Goal: Information Seeking & Learning: Learn about a topic

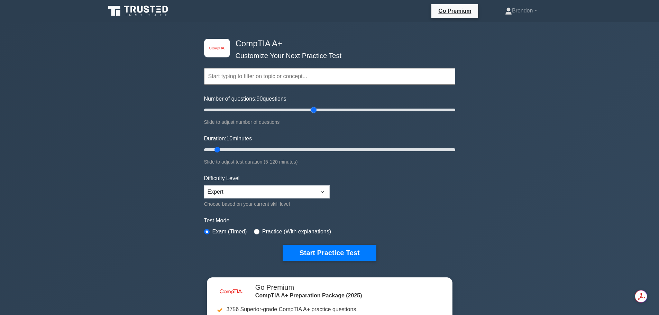
drag, startPoint x: 213, startPoint y: 111, endPoint x: 315, endPoint y: 109, distance: 102.1
type input "90"
click at [315, 109] on input "Number of questions: 90 questions" at bounding box center [329, 110] width 251 height 8
drag, startPoint x: 219, startPoint y: 150, endPoint x: 391, endPoint y: 146, distance: 172.1
type input "90"
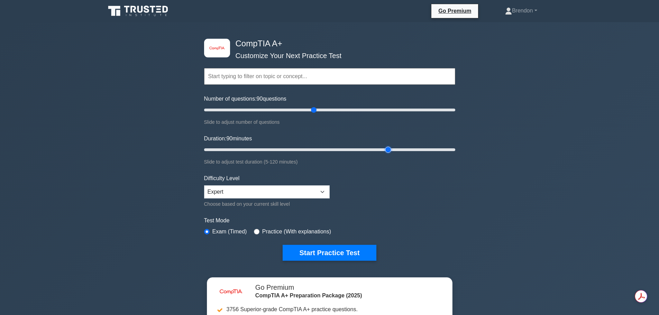
click at [391, 146] on input "Duration: 90 minutes" at bounding box center [329, 150] width 251 height 8
click at [301, 194] on select "Beginner Intermediate Expert" at bounding box center [267, 192] width 126 height 13
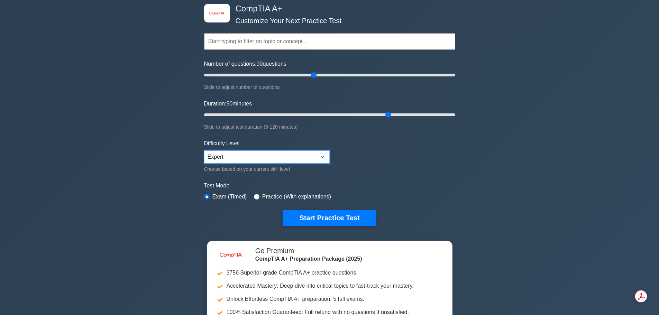
scroll to position [35, 0]
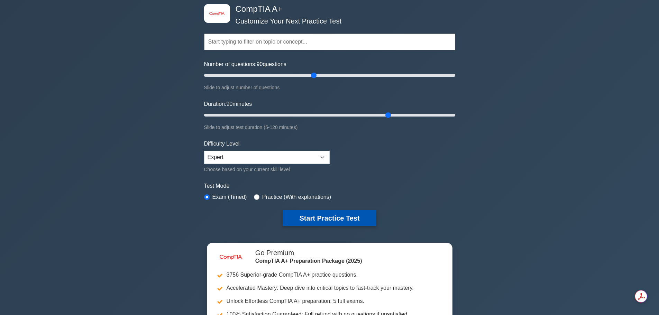
click at [336, 221] on button "Start Practice Test" at bounding box center [329, 218] width 93 height 16
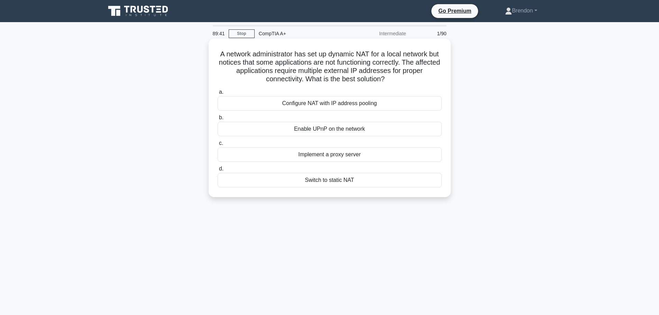
click at [350, 102] on div "Configure NAT with IP address pooling" at bounding box center [330, 103] width 224 height 15
click at [218, 94] on input "a. Configure NAT with IP address pooling" at bounding box center [218, 92] width 0 height 4
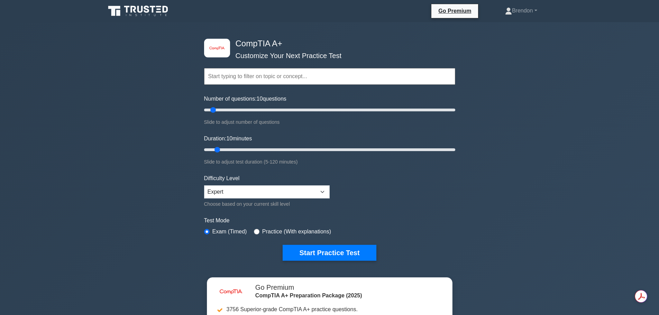
click at [236, 78] on input "text" at bounding box center [329, 76] width 251 height 17
click at [262, 232] on label "Practice (With explanations)" at bounding box center [296, 232] width 69 height 8
click at [256, 232] on input "radio" at bounding box center [257, 232] width 6 height 6
radio input "true"
drag, startPoint x: 216, startPoint y: 110, endPoint x: 315, endPoint y: 110, distance: 99.0
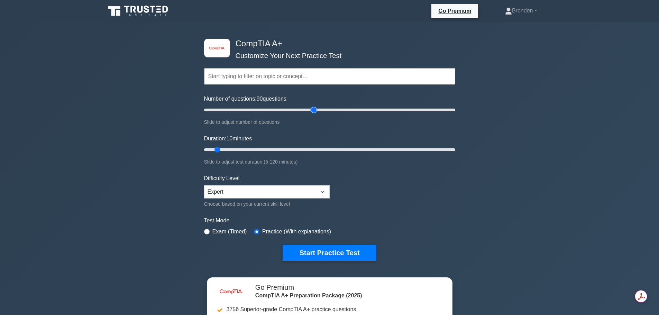
type input "90"
click at [315, 110] on input "Number of questions: 90 questions" at bounding box center [329, 110] width 251 height 8
drag, startPoint x: 220, startPoint y: 148, endPoint x: 387, endPoint y: 150, distance: 166.5
type input "90"
click at [386, 148] on input "Duration: 90 minutes" at bounding box center [329, 150] width 251 height 8
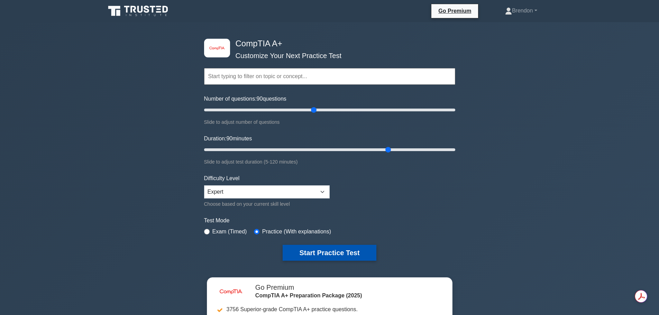
click at [344, 253] on button "Start Practice Test" at bounding box center [329, 253] width 93 height 16
click at [329, 244] on form "Topics Hardware Operating Systems Networking Security Troubleshooting Mobile De…" at bounding box center [329, 154] width 251 height 214
click at [329, 253] on button "Start Practice Test" at bounding box center [329, 253] width 93 height 16
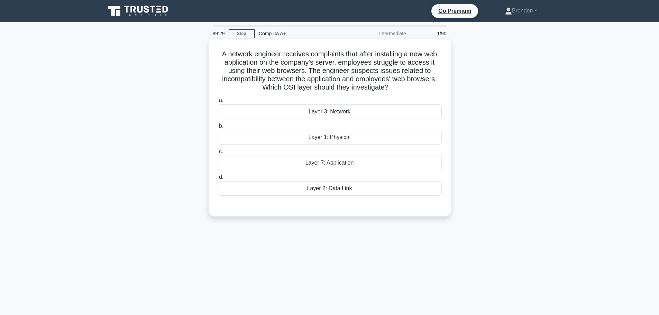
click at [338, 114] on div "Layer 3: Network" at bounding box center [330, 112] width 224 height 15
click at [218, 103] on input "a. Layer 3: Network" at bounding box center [218, 100] width 0 height 4
click at [339, 164] on div "Layer 7: Application" at bounding box center [330, 163] width 224 height 15
click at [218, 154] on input "c. Layer 7: Application" at bounding box center [218, 152] width 0 height 4
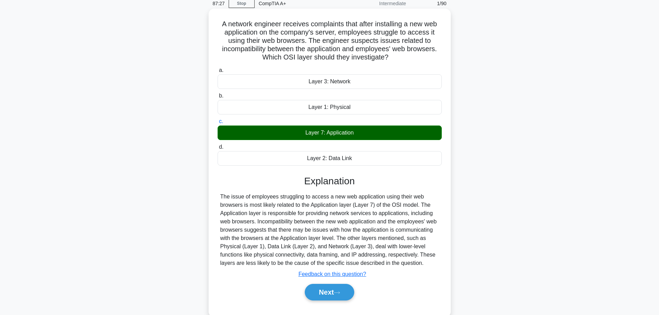
scroll to position [58, 0]
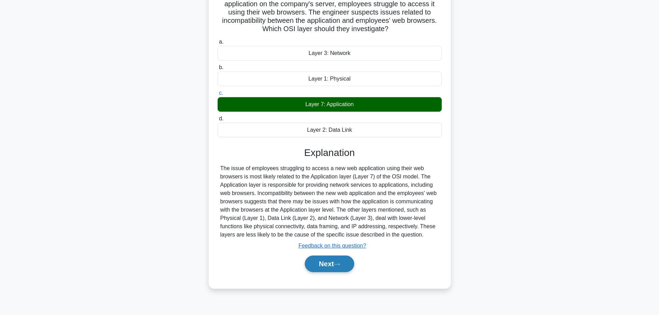
click at [336, 262] on button "Next" at bounding box center [329, 264] width 49 height 17
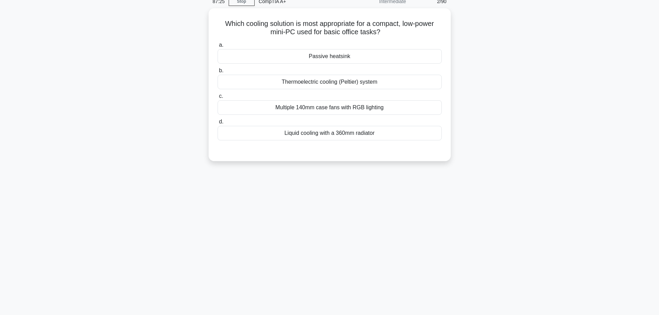
scroll to position [0, 0]
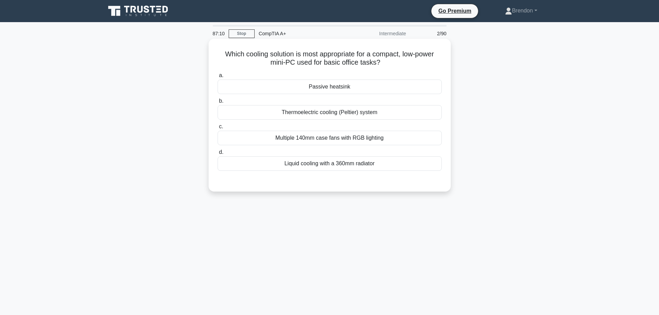
click at [347, 84] on div "Passive heatsink" at bounding box center [330, 87] width 224 height 15
click at [218, 78] on input "a. Passive heatsink" at bounding box center [218, 75] width 0 height 4
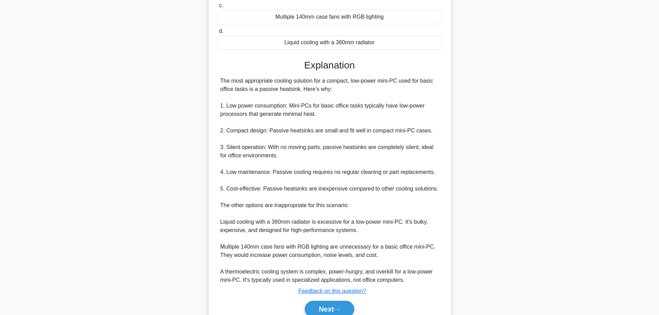
scroll to position [138, 0]
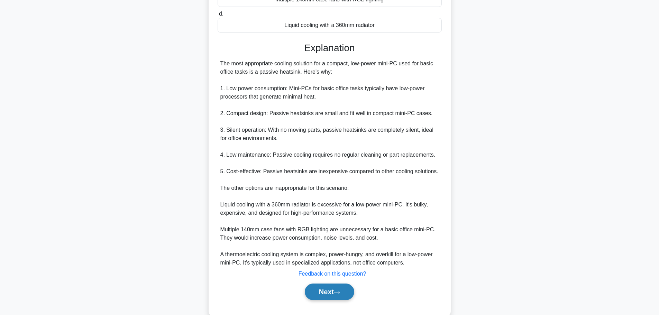
click at [340, 292] on icon at bounding box center [337, 292] width 6 height 2
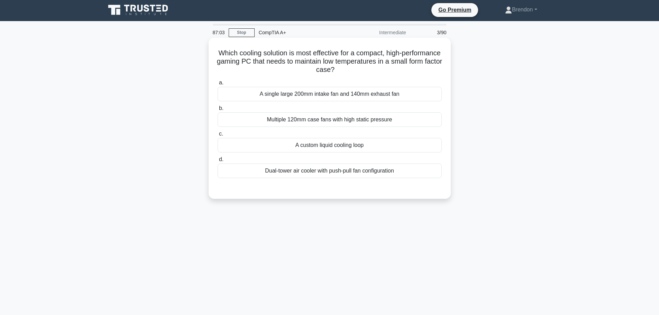
scroll to position [0, 0]
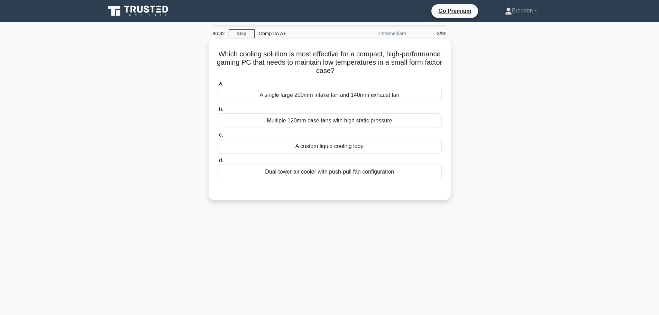
click at [328, 148] on div "A custom liquid cooling loop" at bounding box center [330, 146] width 224 height 15
click at [218, 137] on input "c. A custom liquid cooling loop" at bounding box center [218, 135] width 0 height 4
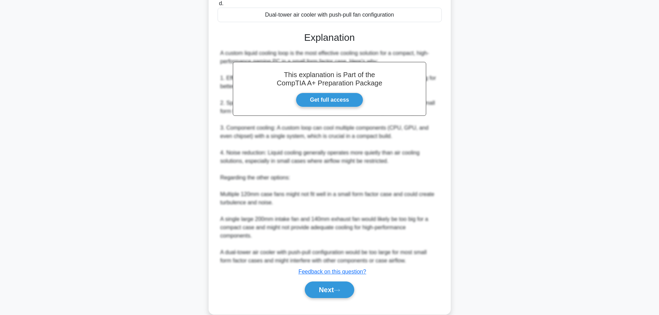
scroll to position [170, 0]
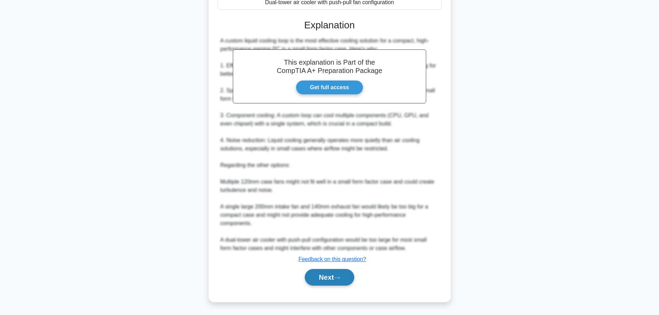
click at [333, 276] on button "Next" at bounding box center [329, 277] width 49 height 17
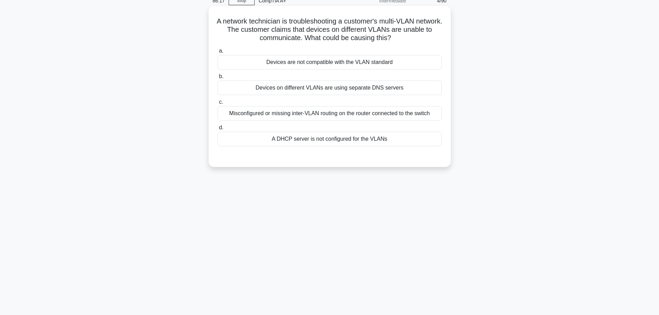
scroll to position [0, 0]
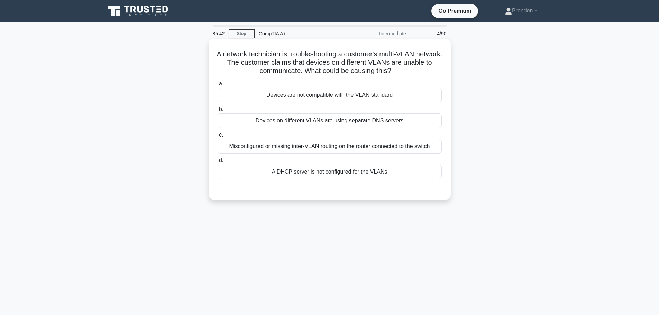
click at [312, 148] on div "Misconfigured or missing inter-VLAN routing on the router connected to the swit…" at bounding box center [330, 146] width 224 height 15
click at [218, 137] on input "c. Misconfigured or missing inter-VLAN routing on the router connected to the s…" at bounding box center [218, 135] width 0 height 4
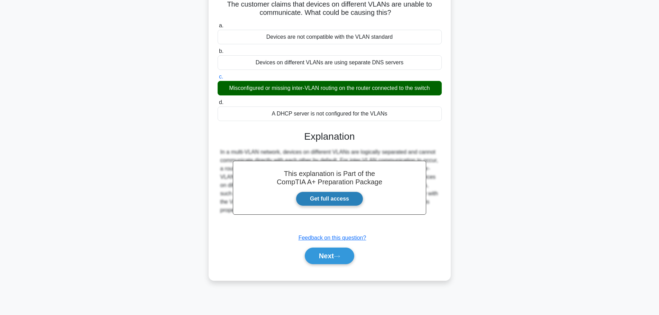
scroll to position [58, 0]
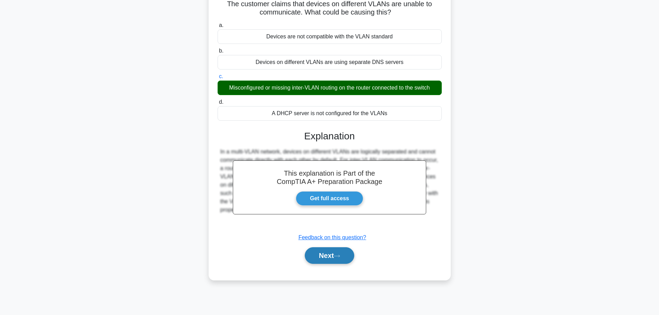
click at [333, 257] on button "Next" at bounding box center [329, 255] width 49 height 17
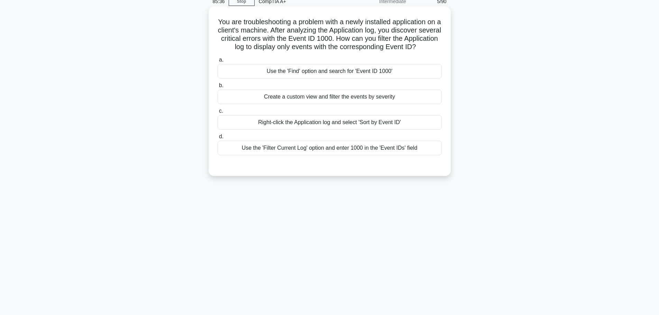
scroll to position [0, 0]
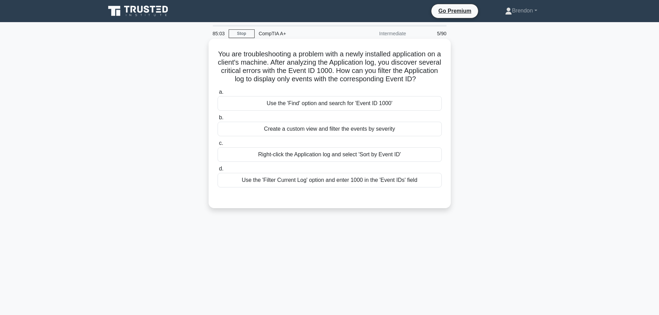
click at [301, 111] on div "Use the 'Find' option and search for 'Event ID 1000'" at bounding box center [330, 103] width 224 height 15
click at [218, 94] on input "a. Use the 'Find' option and search for 'Event ID 1000'" at bounding box center [218, 92] width 0 height 4
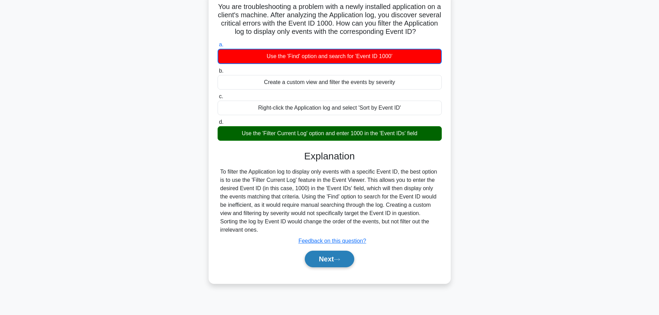
scroll to position [58, 0]
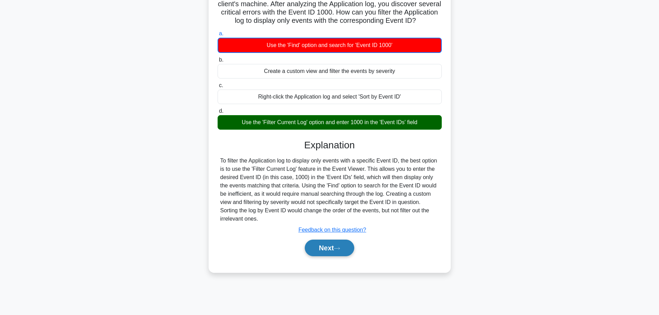
click at [331, 256] on button "Next" at bounding box center [329, 248] width 49 height 17
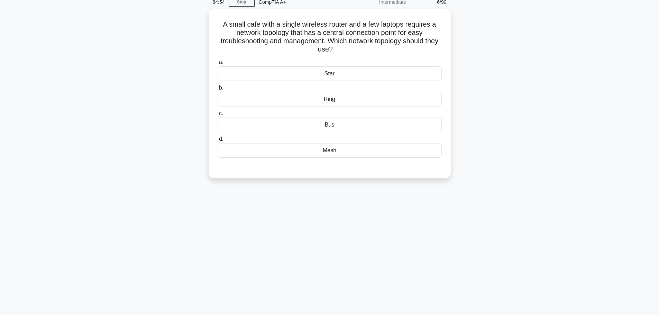
scroll to position [0, 0]
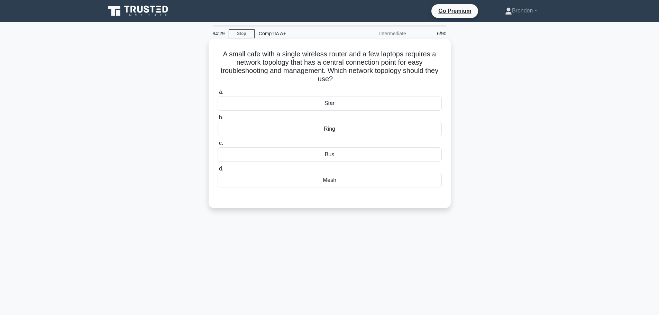
click at [342, 104] on div "Star" at bounding box center [330, 103] width 224 height 15
click at [218, 94] on input "a. Star" at bounding box center [218, 92] width 0 height 4
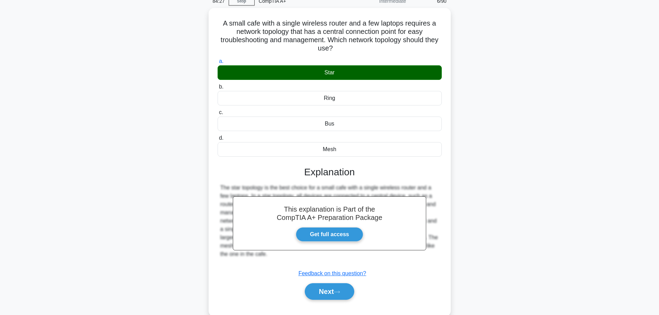
scroll to position [58, 0]
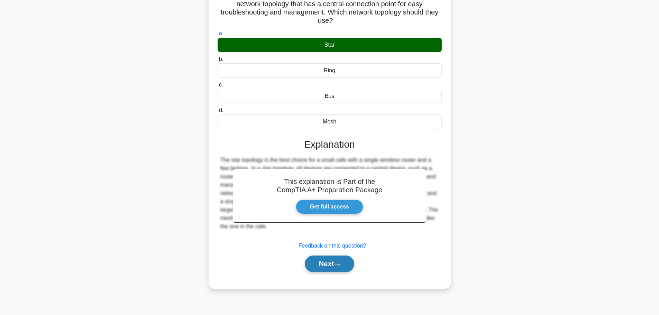
click at [339, 266] on icon at bounding box center [337, 265] width 6 height 4
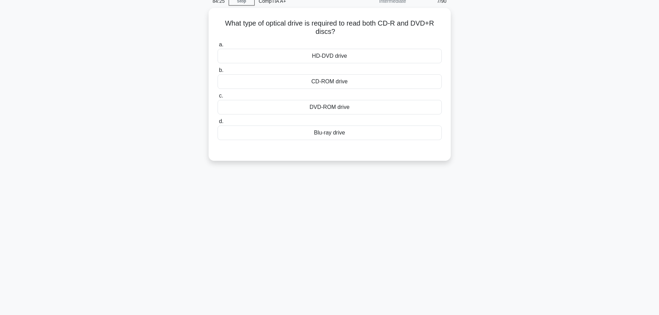
scroll to position [0, 0]
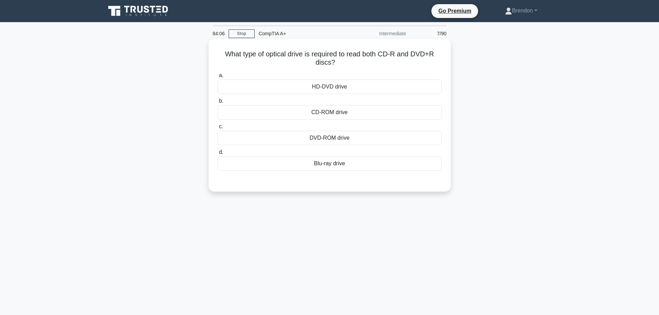
click at [341, 142] on div "DVD-ROM drive" at bounding box center [330, 138] width 224 height 15
click at [218, 129] on input "c. DVD-ROM drive" at bounding box center [218, 127] width 0 height 4
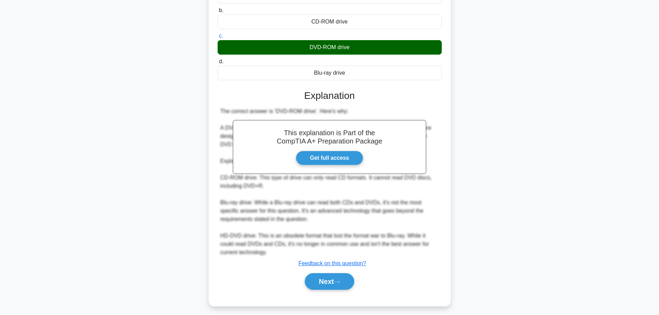
scroll to position [95, 0]
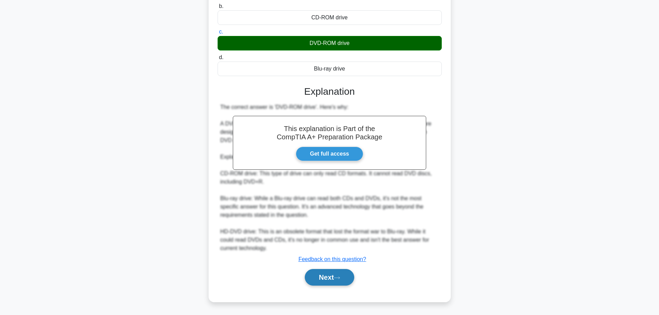
click at [345, 277] on button "Next" at bounding box center [329, 277] width 49 height 17
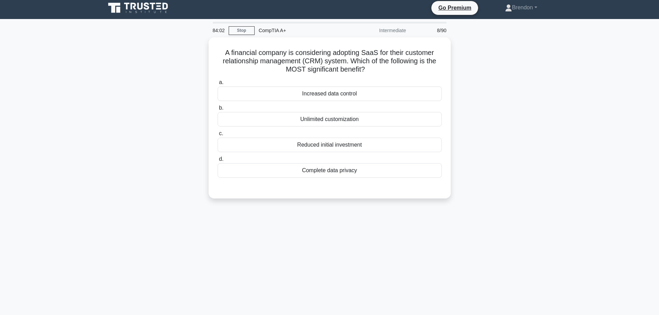
scroll to position [0, 0]
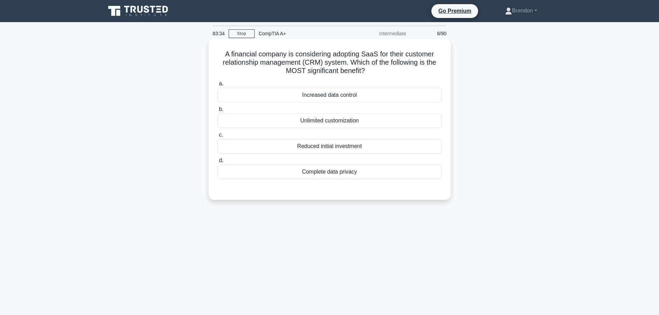
click at [348, 146] on div "Reduced initial investment" at bounding box center [330, 146] width 224 height 15
click at [218, 137] on input "c. Reduced initial investment" at bounding box center [218, 135] width 0 height 4
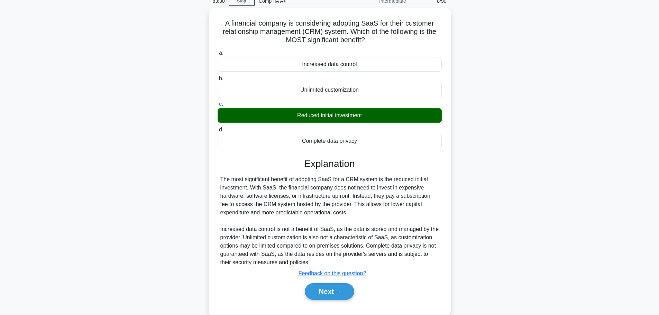
scroll to position [58, 0]
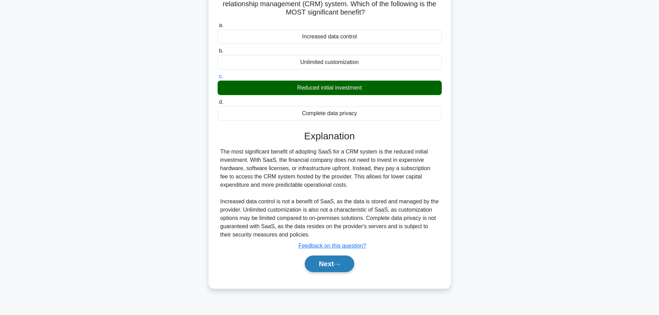
click at [328, 266] on button "Next" at bounding box center [329, 264] width 49 height 17
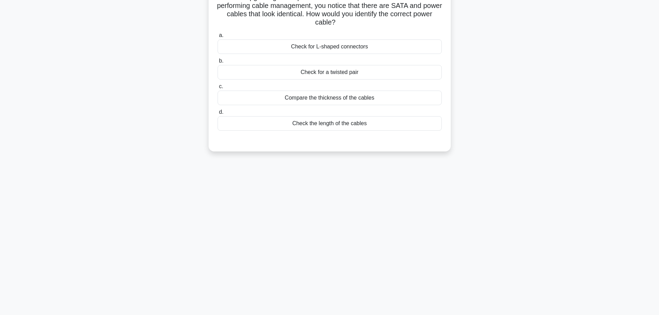
scroll to position [0, 0]
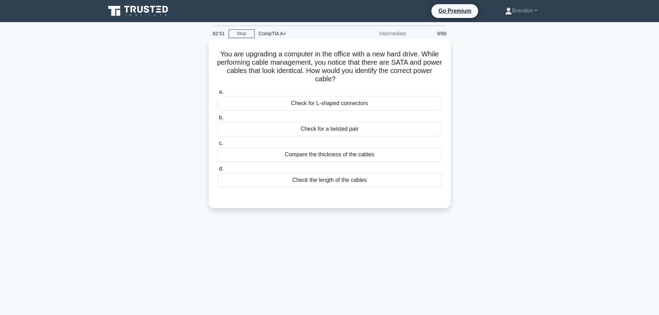
click at [333, 156] on div "Compare the thickness of the cables" at bounding box center [330, 154] width 224 height 15
click at [218, 146] on input "c. Compare the thickness of the cables" at bounding box center [218, 143] width 0 height 4
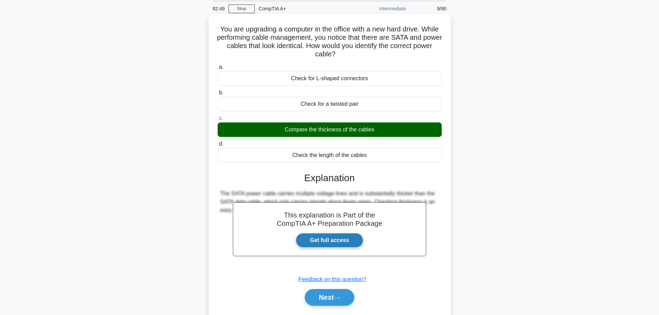
scroll to position [58, 0]
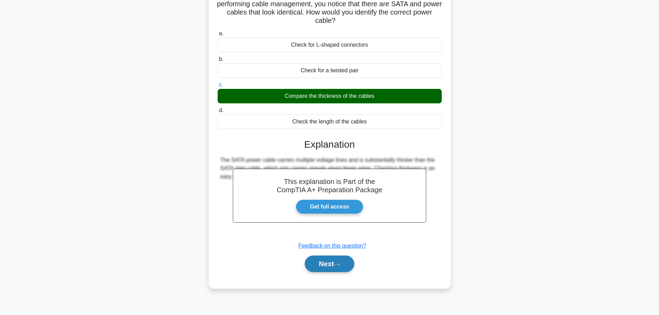
click at [337, 268] on button "Next" at bounding box center [329, 264] width 49 height 17
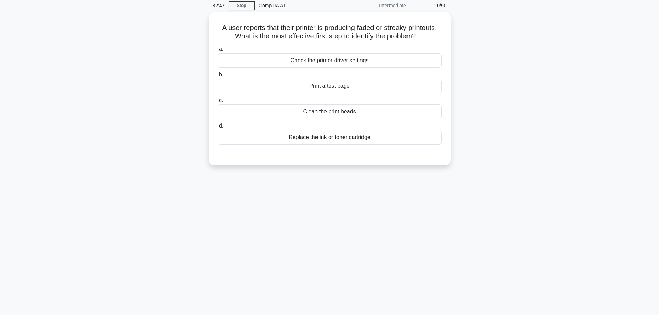
scroll to position [0, 0]
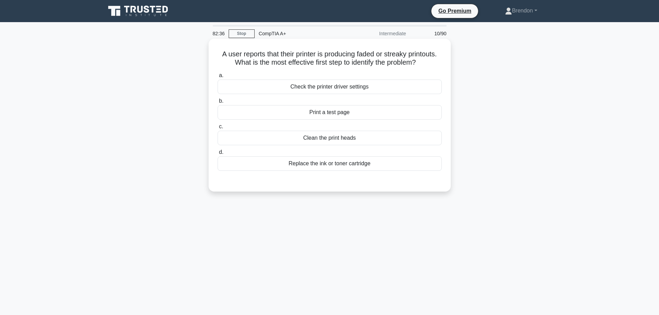
click at [334, 117] on div "Print a test page" at bounding box center [330, 112] width 224 height 15
click at [218, 103] on input "b. Print a test page" at bounding box center [218, 101] width 0 height 4
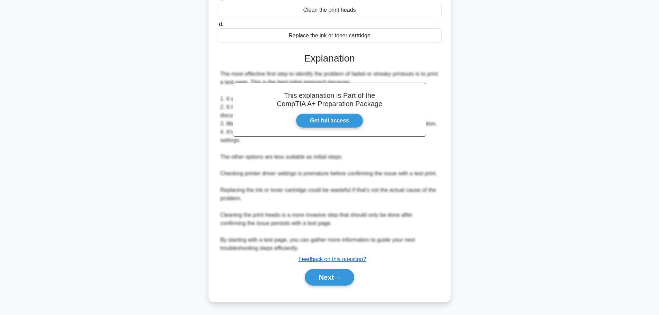
scroll to position [137, 0]
click at [346, 277] on button "Next" at bounding box center [329, 277] width 49 height 17
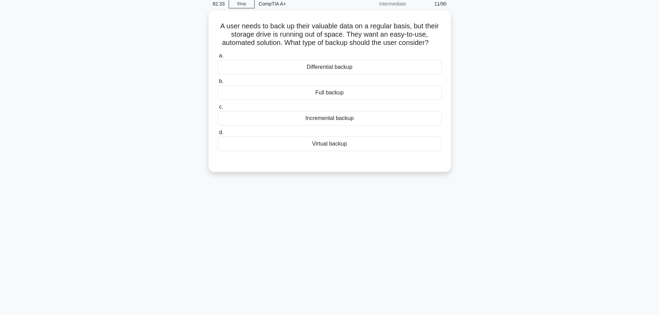
scroll to position [0, 0]
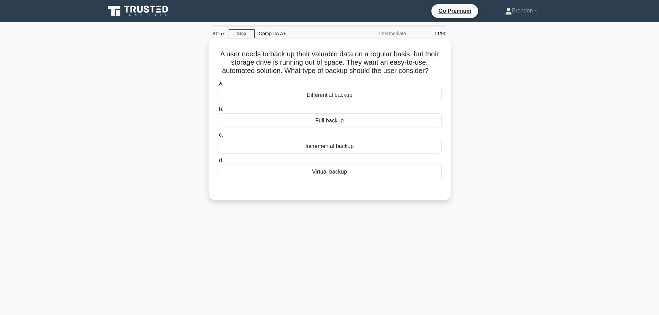
click at [361, 150] on div "Incremental backup" at bounding box center [330, 146] width 224 height 15
click at [218, 137] on input "c. Incremental backup" at bounding box center [218, 135] width 0 height 4
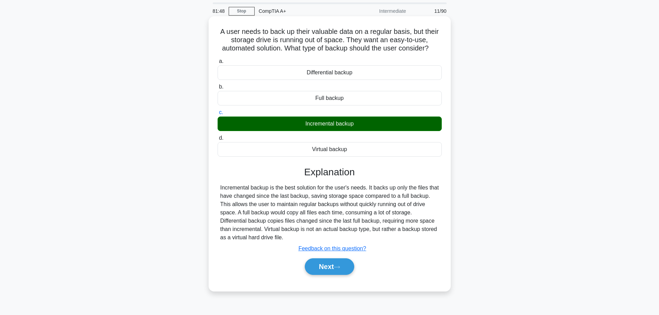
scroll to position [35, 0]
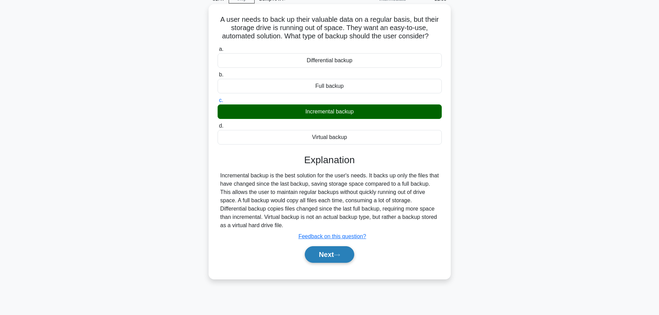
click at [337, 255] on icon at bounding box center [337, 255] width 6 height 4
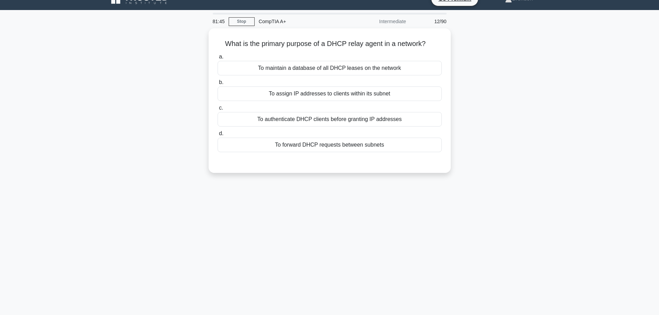
scroll to position [0, 0]
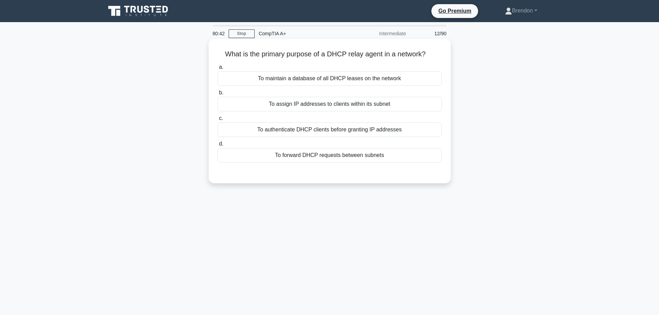
click at [341, 130] on div "To authenticate DHCP clients before granting IP addresses" at bounding box center [330, 130] width 224 height 15
click at [218, 121] on input "c. To authenticate DHCP clients before granting IP addresses" at bounding box center [218, 118] width 0 height 4
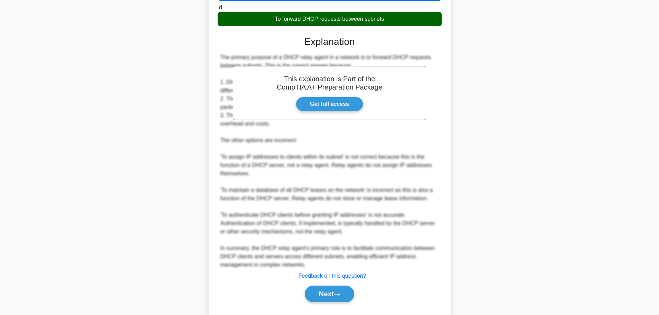
scroll to position [154, 0]
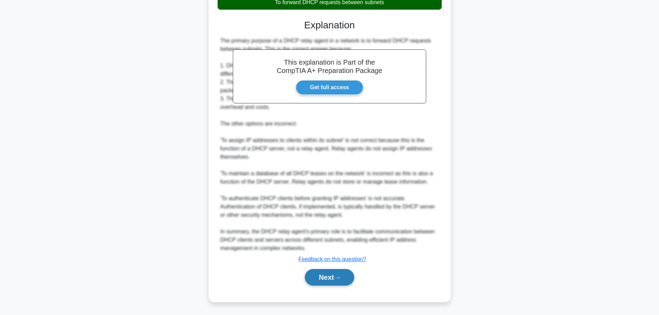
click at [347, 282] on button "Next" at bounding box center [329, 277] width 49 height 17
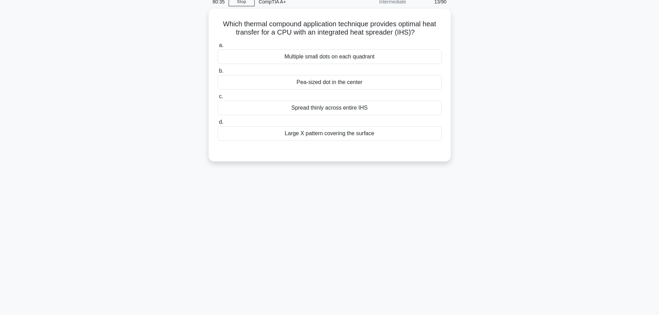
scroll to position [0, 0]
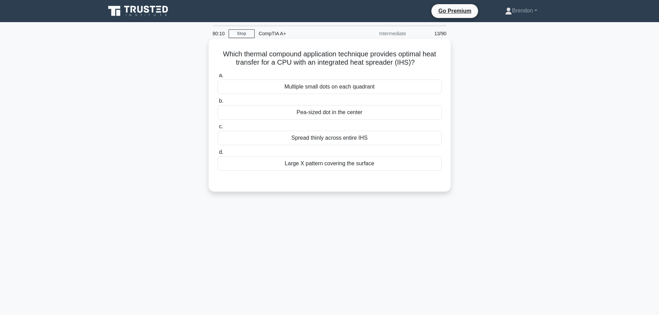
click at [336, 113] on div "Pea-sized dot in the center" at bounding box center [330, 112] width 224 height 15
click at [218, 103] on input "b. Pea-sized dot in the center" at bounding box center [218, 101] width 0 height 4
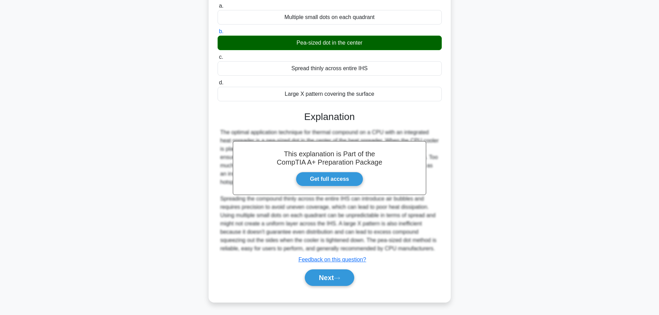
scroll to position [70, 0]
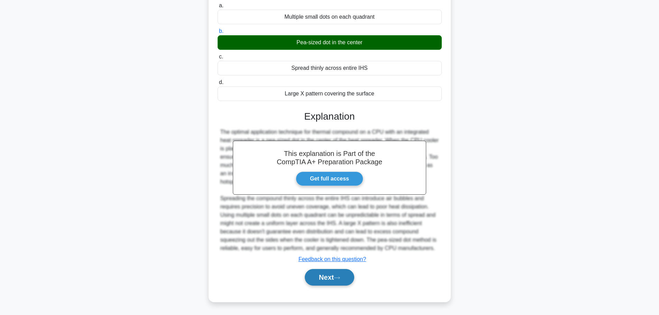
click at [349, 273] on button "Next" at bounding box center [329, 277] width 49 height 17
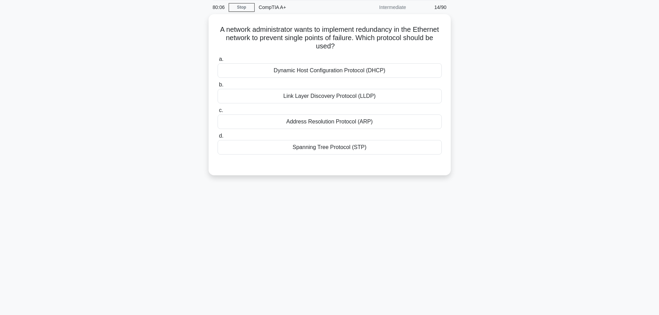
scroll to position [0, 0]
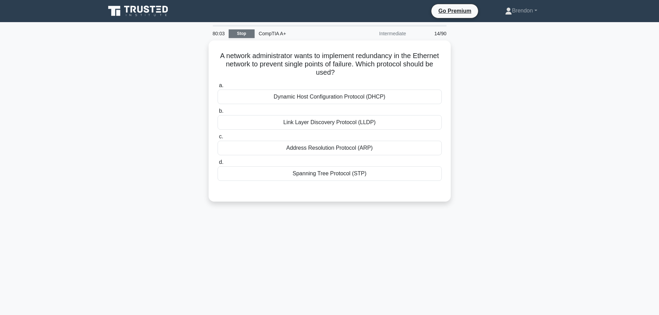
click at [238, 35] on link "Stop" at bounding box center [242, 33] width 26 height 9
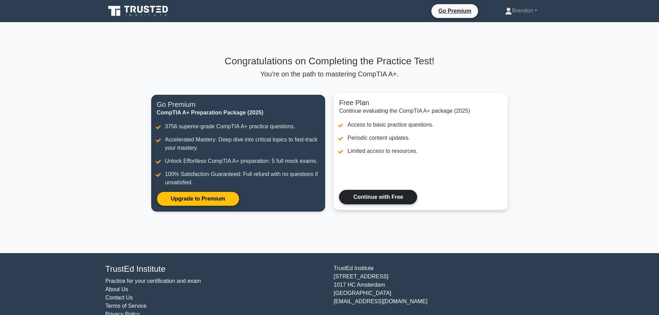
click at [393, 193] on link "Continue with Free" at bounding box center [378, 197] width 78 height 15
click at [387, 192] on link "Continue with Free" at bounding box center [378, 197] width 78 height 15
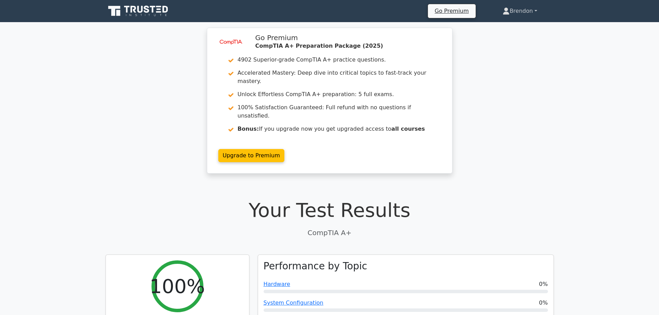
click at [535, 11] on link "Brendon" at bounding box center [519, 11] width 67 height 14
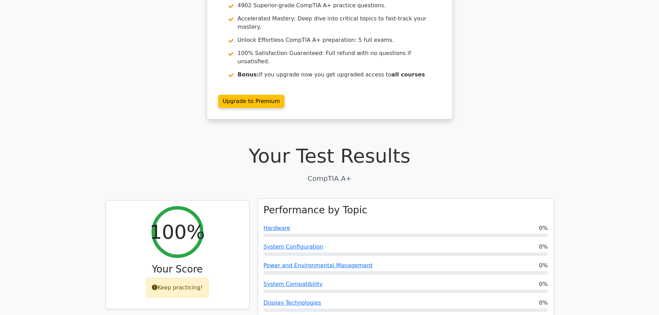
scroll to position [35, 0]
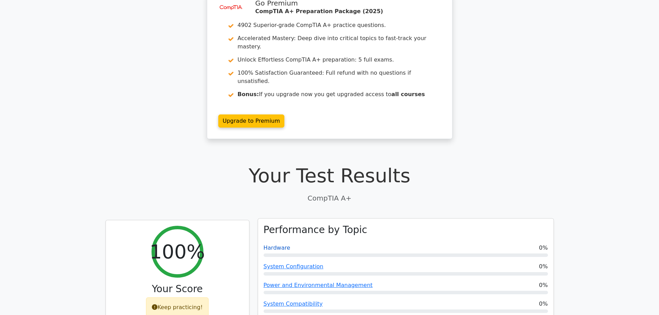
click at [275, 245] on link "Hardware" at bounding box center [277, 248] width 27 height 7
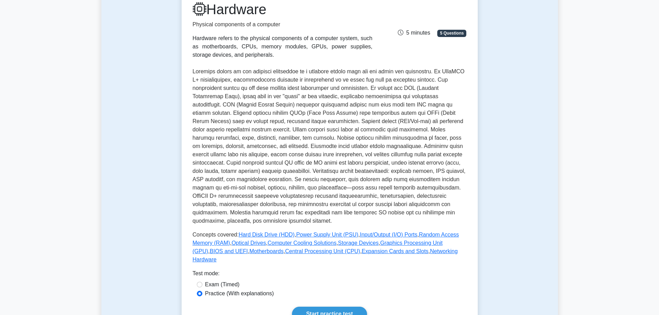
scroll to position [138, 0]
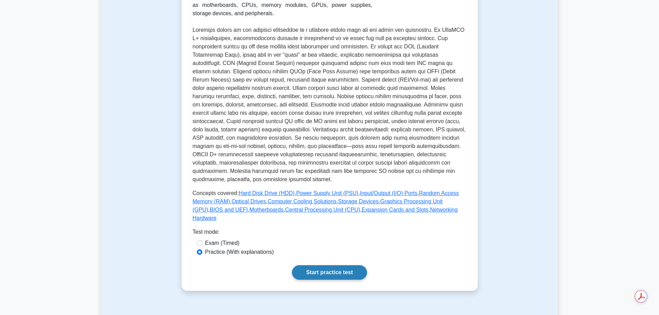
click at [333, 267] on link "Start practice test" at bounding box center [329, 272] width 75 height 15
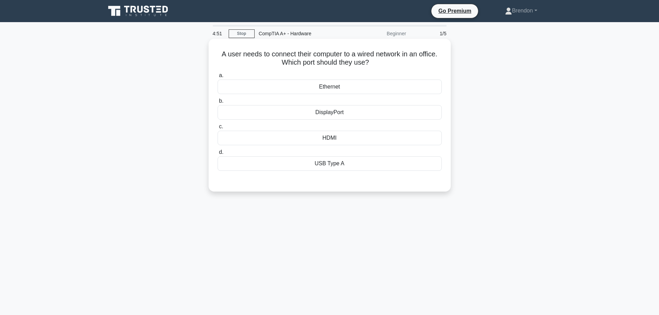
click at [338, 89] on div "Ethernet" at bounding box center [330, 87] width 224 height 15
click at [218, 78] on input "a. Ethernet" at bounding box center [218, 75] width 0 height 4
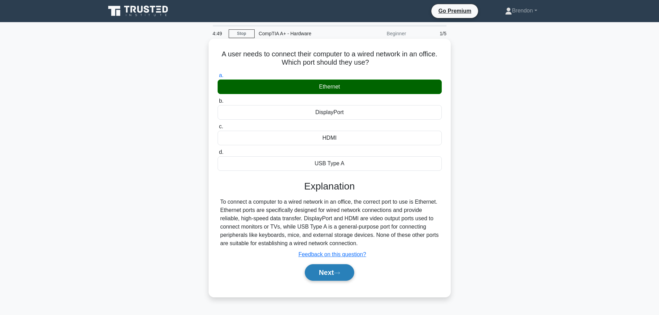
click at [327, 276] on button "Next" at bounding box center [329, 272] width 49 height 17
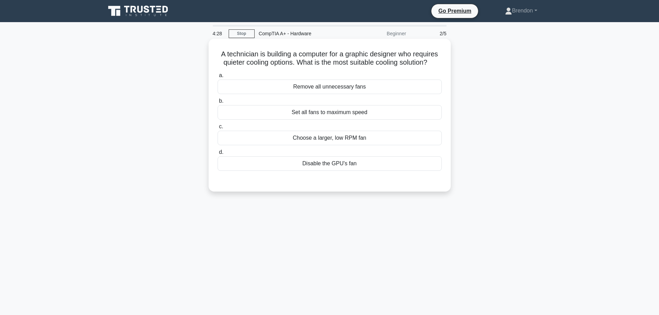
click at [327, 143] on div "Choose a larger, low RPM fan" at bounding box center [330, 138] width 224 height 15
click at [218, 129] on input "c. Choose a larger, low RPM fan" at bounding box center [218, 127] width 0 height 4
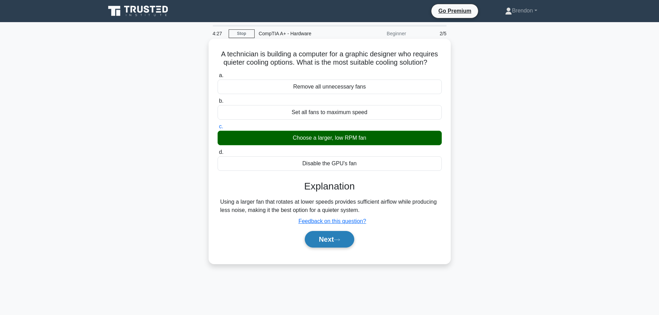
click at [341, 243] on button "Next" at bounding box center [329, 239] width 49 height 17
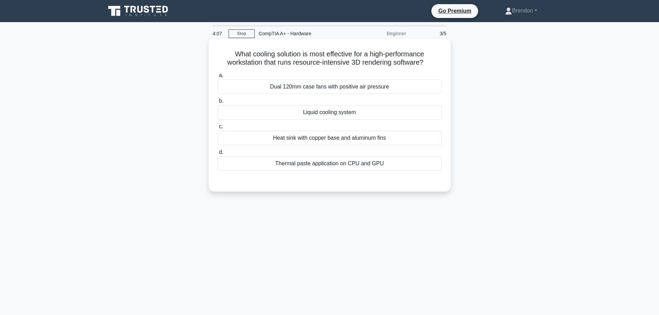
click at [331, 110] on div "Liquid cooling system" at bounding box center [330, 112] width 224 height 15
click at [218, 103] on input "b. Liquid cooling system" at bounding box center [218, 101] width 0 height 4
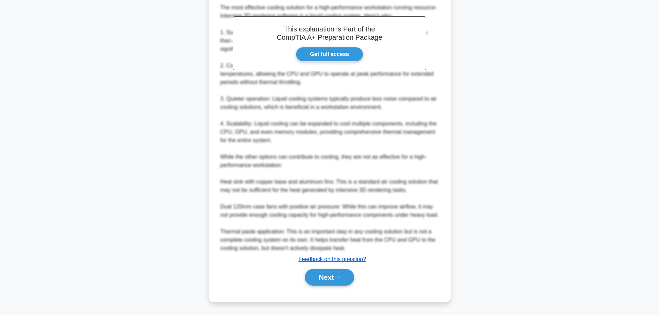
scroll to position [203, 0]
click at [340, 280] on icon at bounding box center [337, 278] width 6 height 4
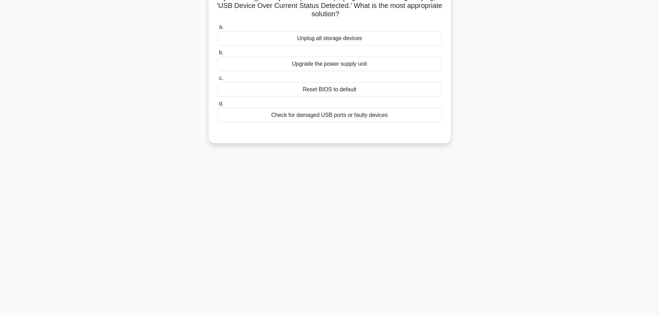
scroll to position [0, 0]
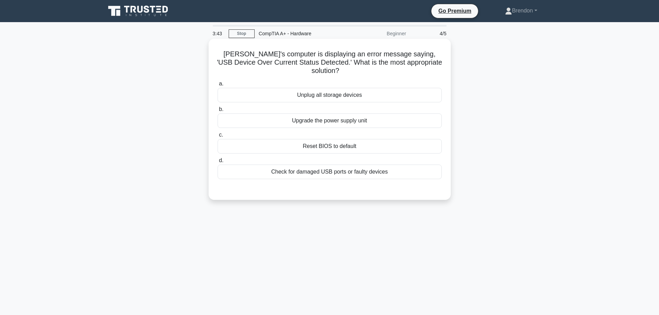
click at [349, 167] on div "Check for damaged USB ports or faulty devices" at bounding box center [330, 172] width 224 height 15
click at [218, 163] on input "d. Check for damaged USB ports or faulty devices" at bounding box center [218, 161] width 0 height 4
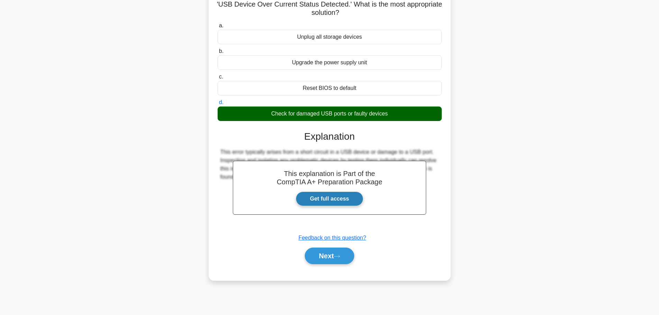
scroll to position [58, 0]
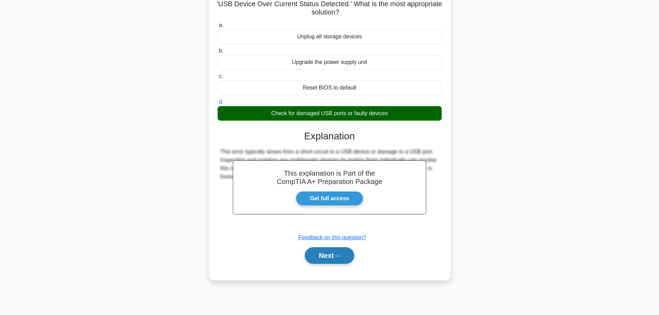
click at [346, 249] on button "Next" at bounding box center [329, 255] width 49 height 17
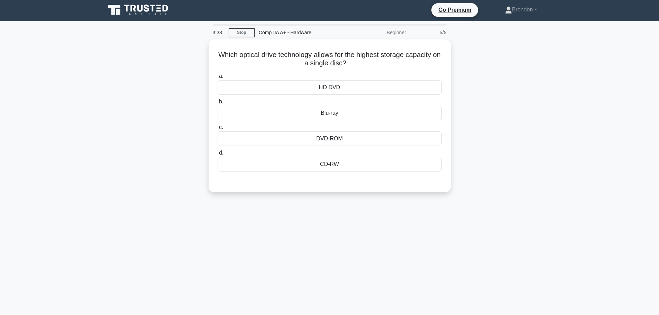
scroll to position [0, 0]
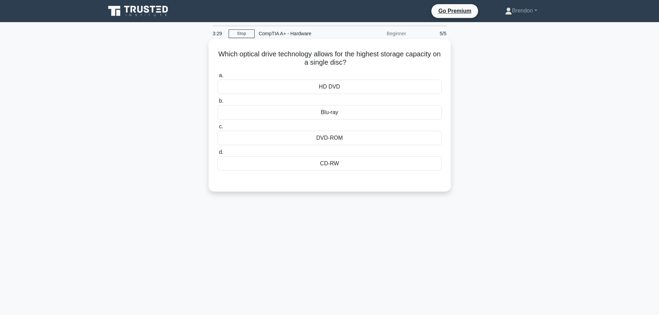
click at [348, 111] on div "Blu-ray" at bounding box center [330, 112] width 224 height 15
click at [218, 103] on input "b. Blu-ray" at bounding box center [218, 101] width 0 height 4
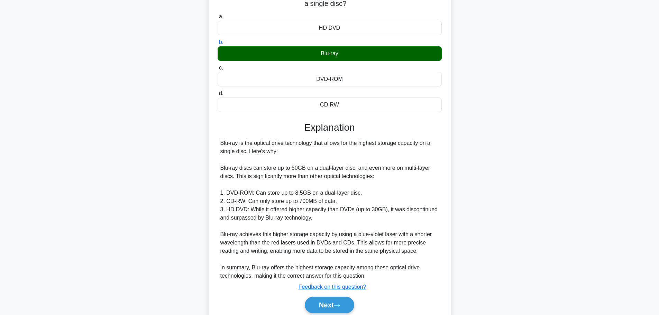
scroll to position [87, 0]
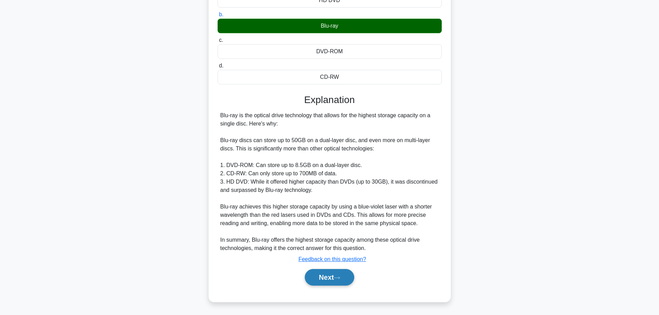
click at [350, 280] on button "Next" at bounding box center [329, 277] width 49 height 17
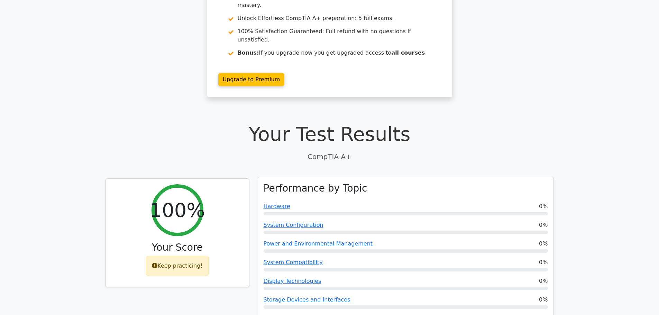
scroll to position [104, 0]
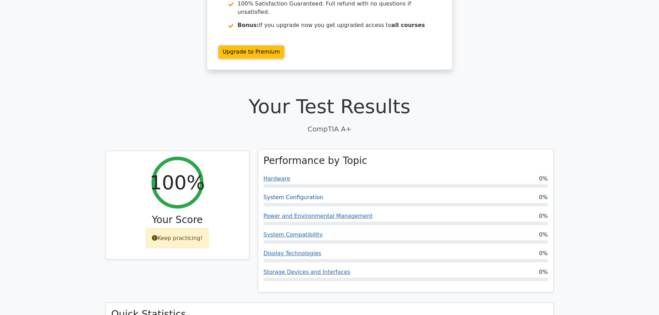
click at [304, 194] on link "System Configuration" at bounding box center [294, 197] width 60 height 7
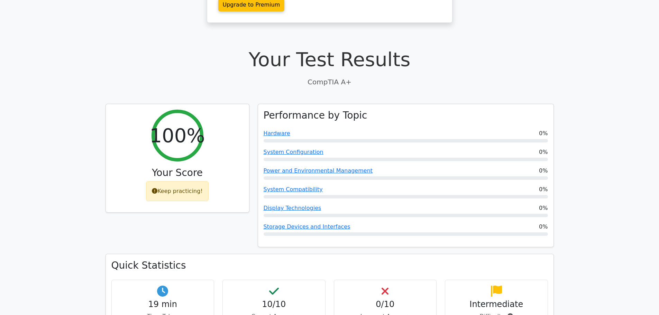
scroll to position [138, 0]
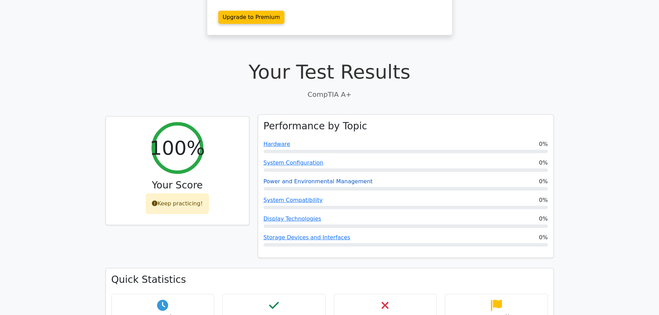
click at [332, 178] on link "Power and Environmental Management" at bounding box center [318, 181] width 109 height 7
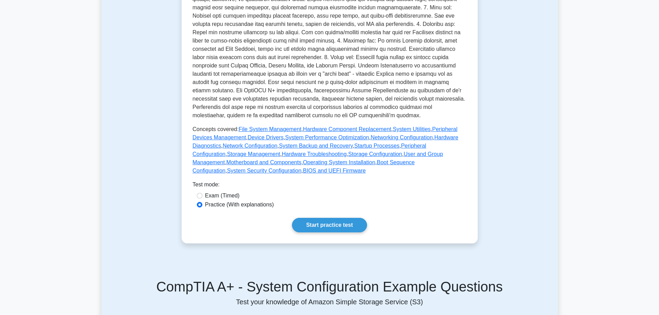
scroll to position [208, 0]
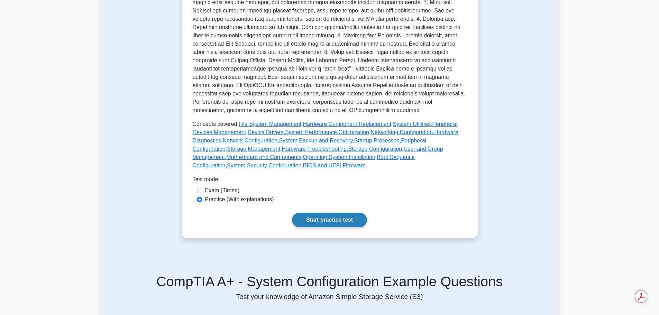
click at [340, 213] on link "Start practice test" at bounding box center [329, 220] width 75 height 15
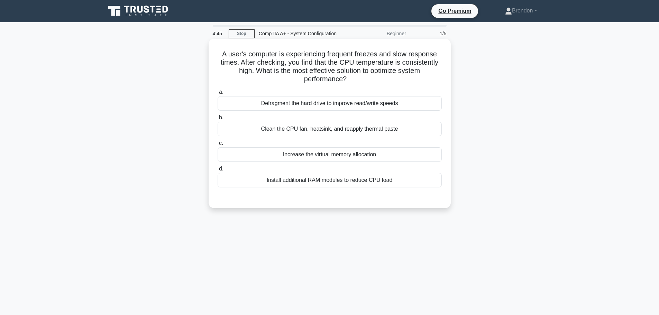
click at [311, 131] on div "Clean the CPU fan, heatsink, and reapply thermal paste" at bounding box center [330, 129] width 224 height 15
click at [218, 120] on input "b. Clean the CPU fan, heatsink, and reapply thermal paste" at bounding box center [218, 118] width 0 height 4
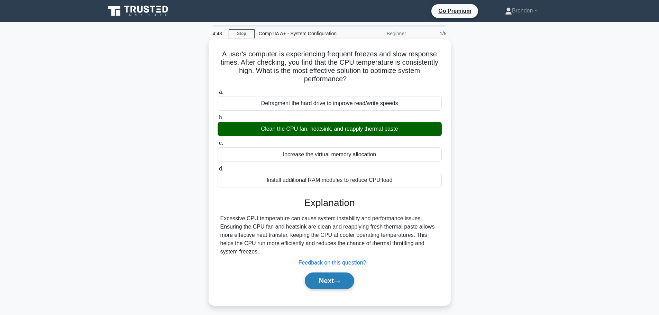
click at [333, 278] on button "Next" at bounding box center [329, 281] width 49 height 17
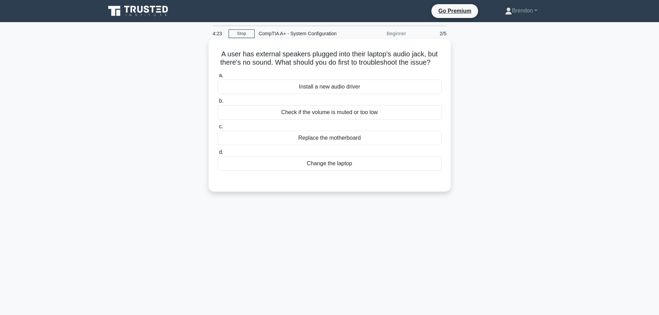
click at [319, 120] on div "Check if the volume is muted or too low" at bounding box center [330, 112] width 224 height 15
click at [218, 103] on input "b. Check if the volume is muted or too low" at bounding box center [218, 101] width 0 height 4
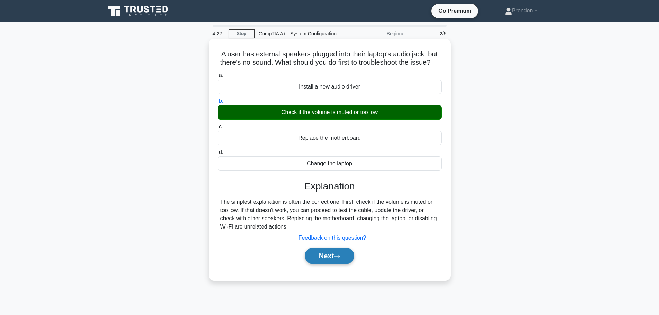
click at [338, 261] on button "Next" at bounding box center [329, 256] width 49 height 17
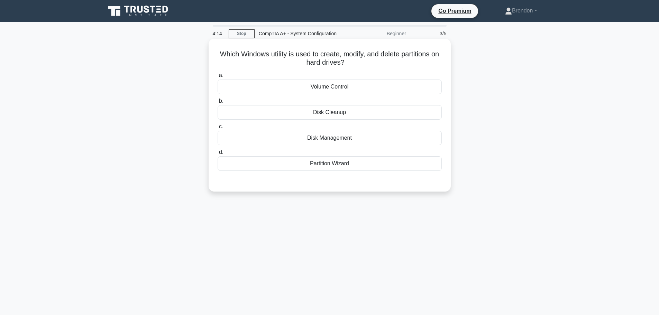
click at [338, 139] on div "Disk Management" at bounding box center [330, 138] width 224 height 15
click at [218, 129] on input "c. Disk Management" at bounding box center [218, 127] width 0 height 4
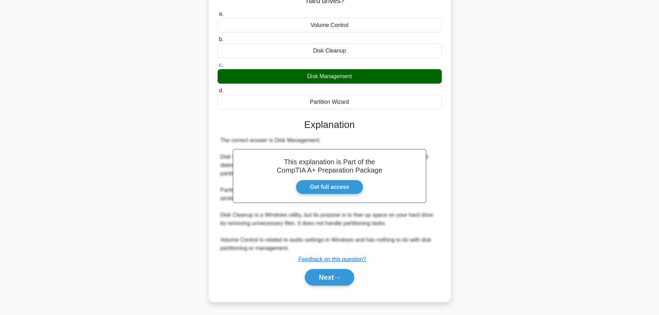
scroll to position [62, 0]
click at [345, 274] on button "Next" at bounding box center [329, 277] width 49 height 17
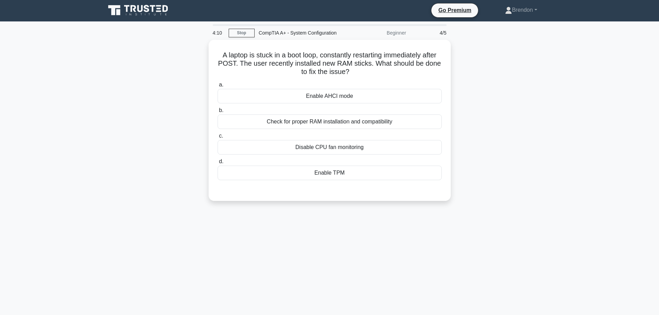
scroll to position [0, 0]
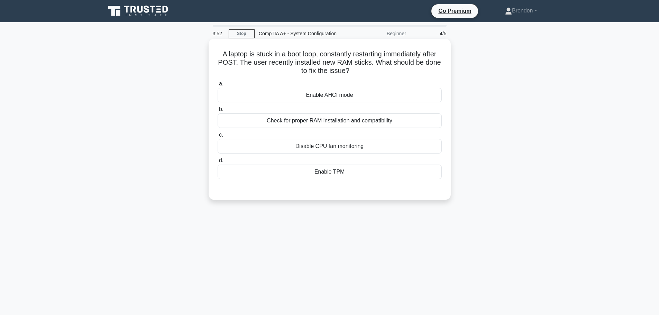
click at [319, 124] on div "Check for proper RAM installation and compatibility" at bounding box center [330, 121] width 224 height 15
click at [218, 112] on input "b. Check for proper RAM installation and compatibility" at bounding box center [218, 109] width 0 height 4
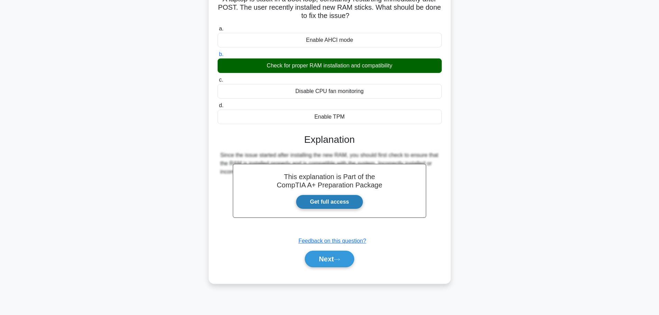
scroll to position [58, 0]
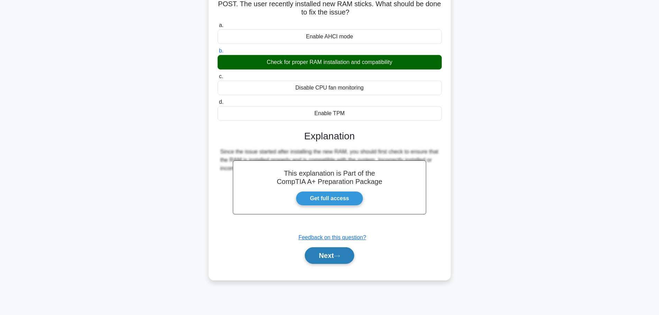
click at [338, 262] on button "Next" at bounding box center [329, 255] width 49 height 17
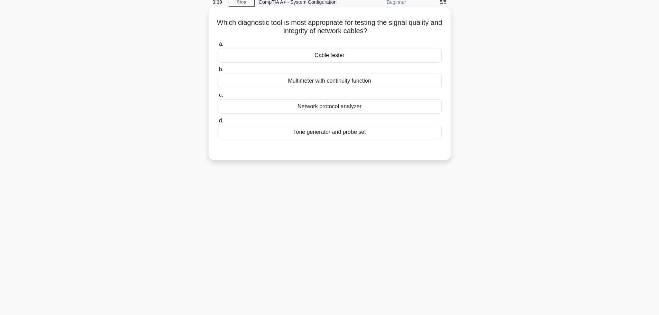
scroll to position [0, 0]
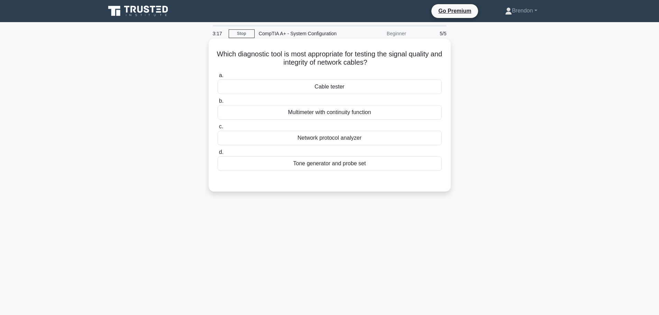
click at [348, 142] on div "Network protocol analyzer" at bounding box center [330, 138] width 224 height 15
click at [218, 129] on input "c. Network protocol analyzer" at bounding box center [218, 127] width 0 height 4
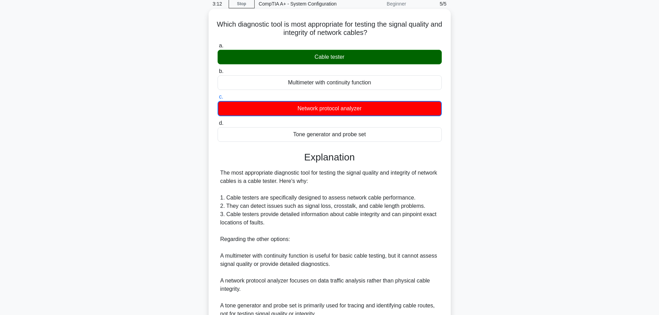
scroll to position [121, 0]
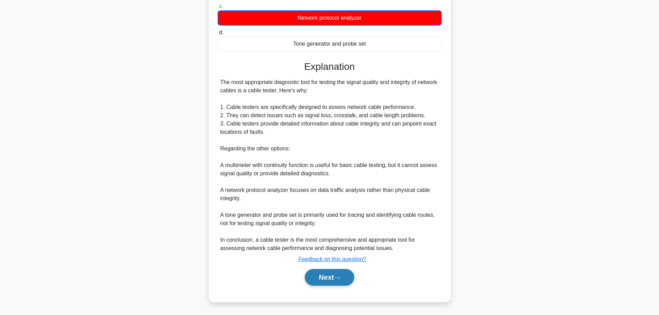
click at [330, 274] on button "Next" at bounding box center [329, 277] width 49 height 17
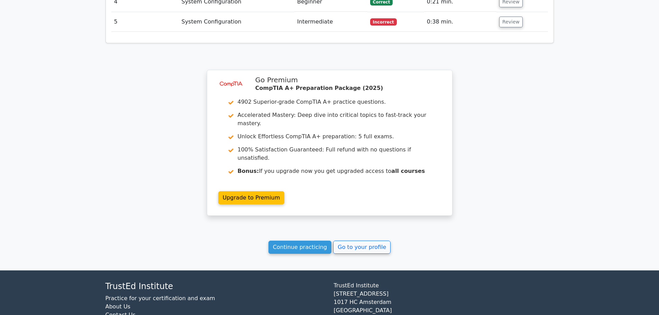
scroll to position [840, 0]
